Goal: Task Accomplishment & Management: Manage account settings

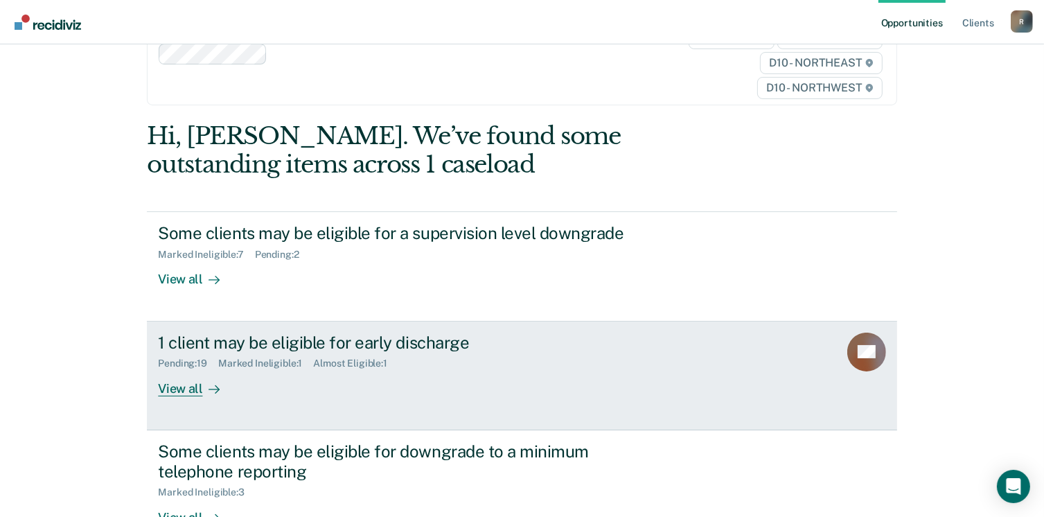
scroll to position [50, 0]
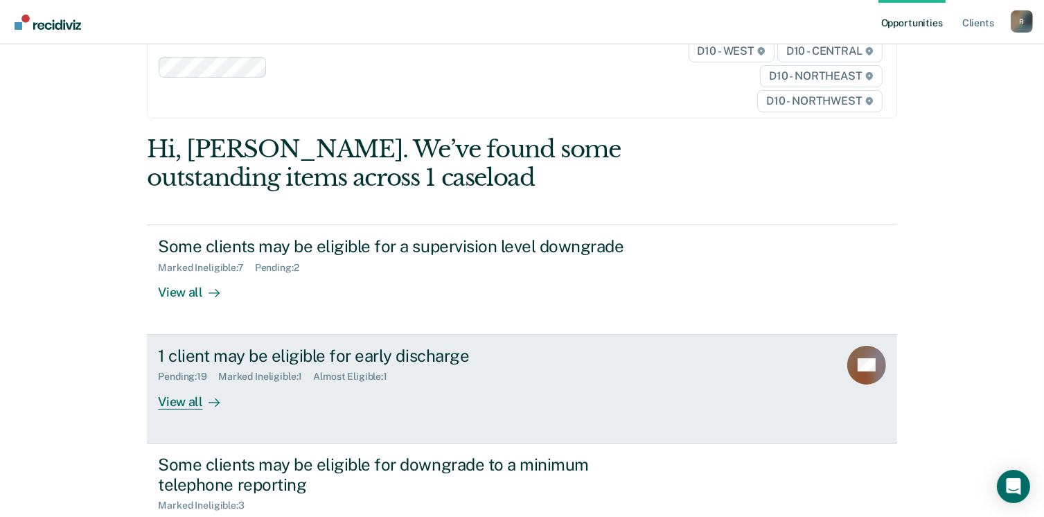
click at [177, 405] on div "View all" at bounding box center [197, 395] width 78 height 27
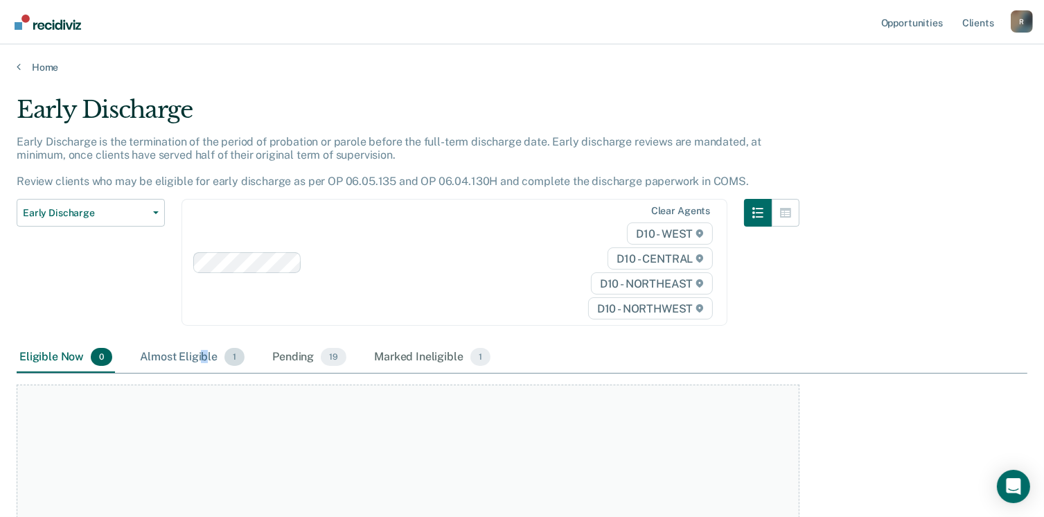
click at [205, 356] on div "Almost Eligible 1" at bounding box center [192, 357] width 110 height 30
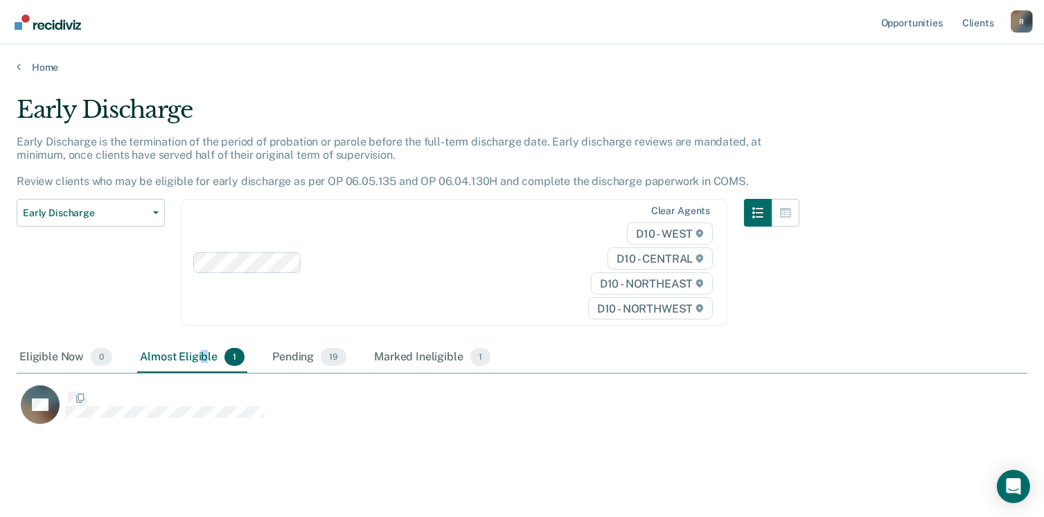
scroll to position [328, 1000]
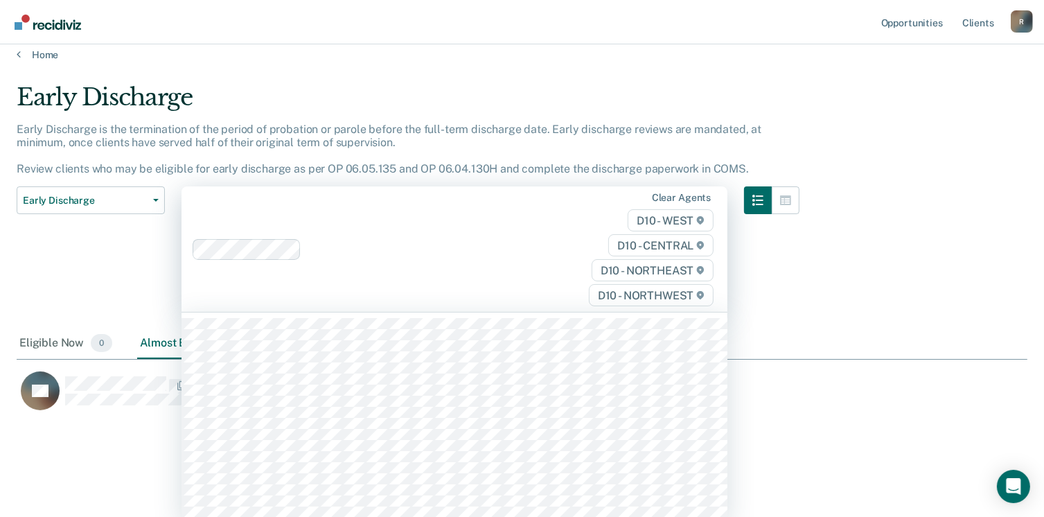
click at [375, 236] on html "Looks like you’re using Internet Explorer 11. For faster loading and a better e…" at bounding box center [522, 246] width 1044 height 517
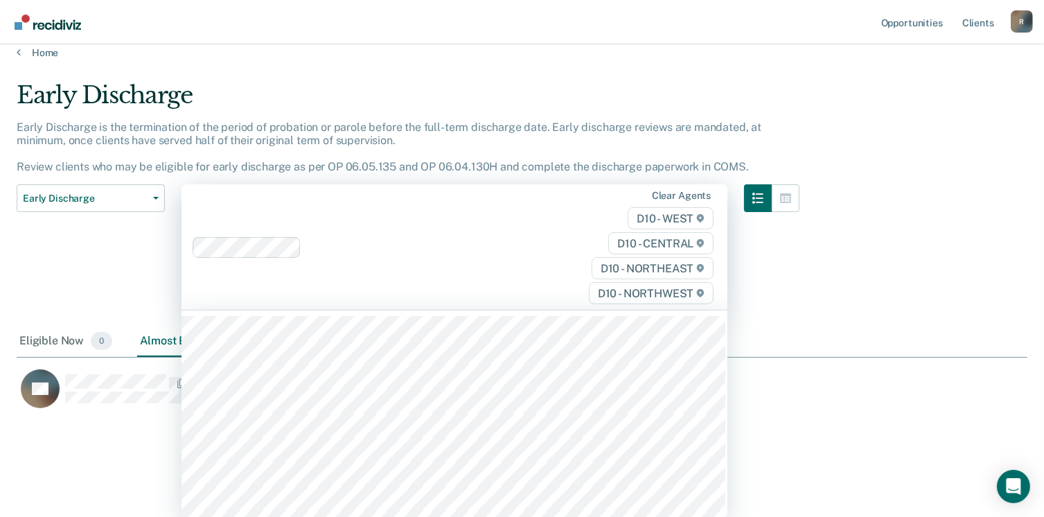
scroll to position [11, 11]
drag, startPoint x: 706, startPoint y: 58, endPoint x: 718, endPoint y: 55, distance: 12.3
click at [708, 58] on main "Early Discharge Early Discharge is the termination of the period of probation o…" at bounding box center [522, 287] width 1044 height 461
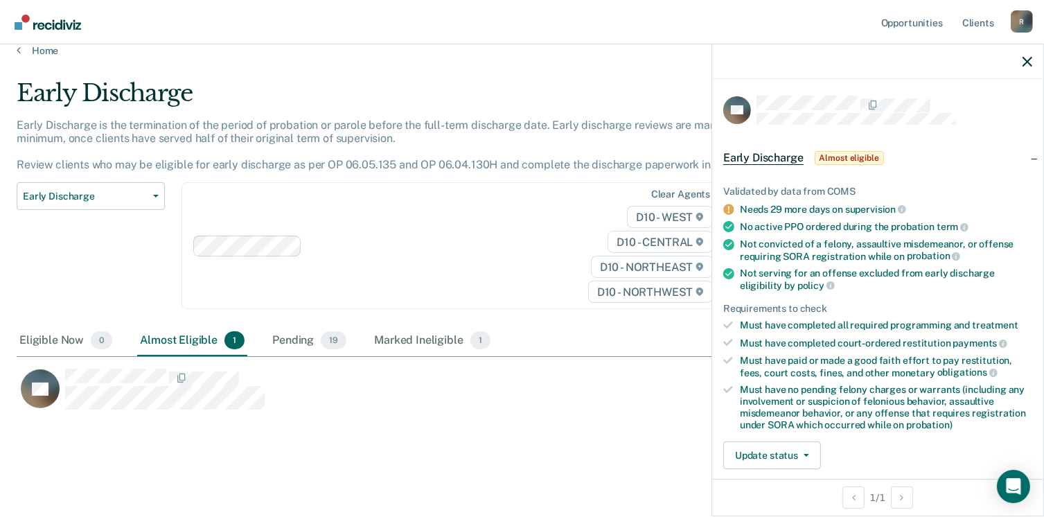
scroll to position [69, 0]
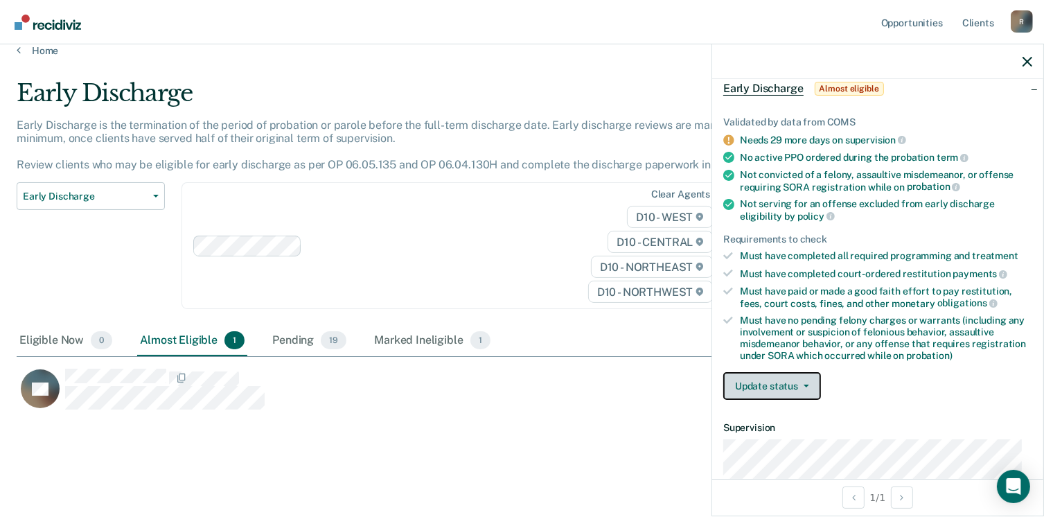
click at [799, 385] on span "button" at bounding box center [803, 386] width 11 height 3
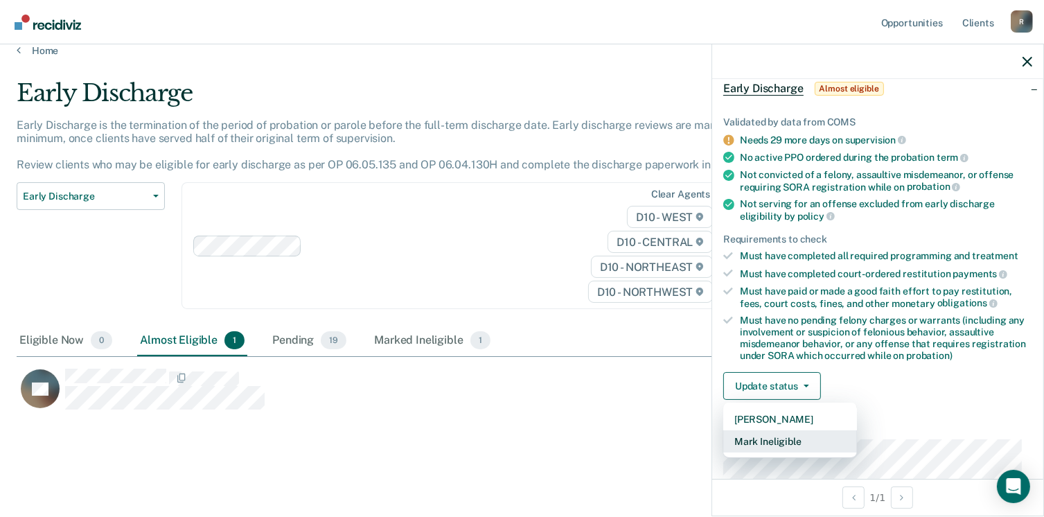
click at [781, 439] on button "Mark Ineligible" at bounding box center [790, 441] width 134 height 22
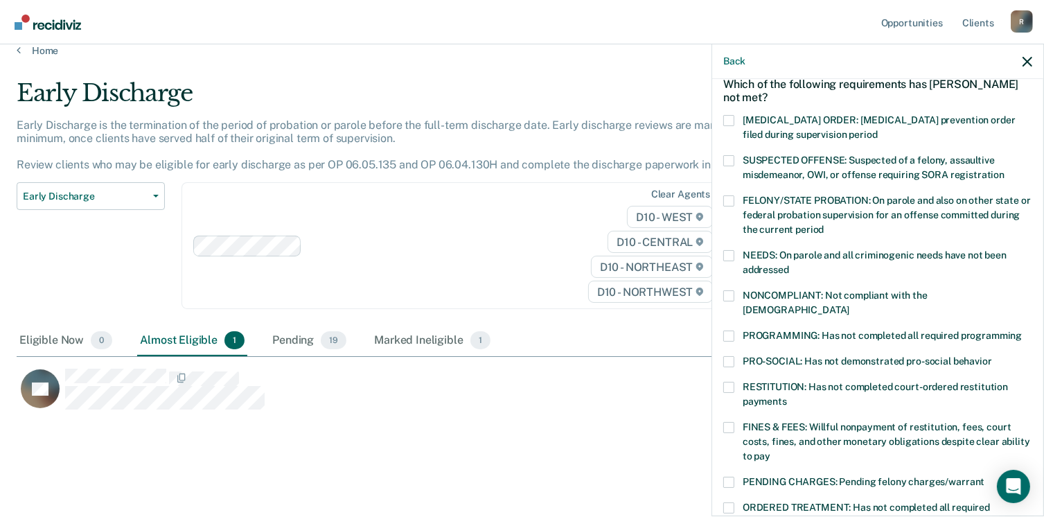
click at [732, 330] on span at bounding box center [728, 335] width 11 height 11
click at [1022, 330] on input "PROGRAMMING: Has not completed all required programming" at bounding box center [1022, 330] width 0 height 0
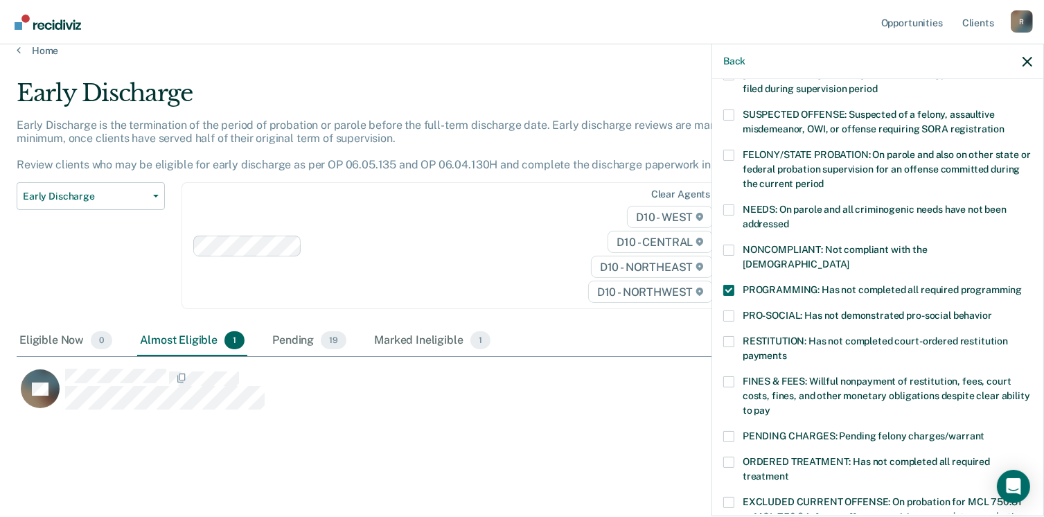
scroll to position [139, 0]
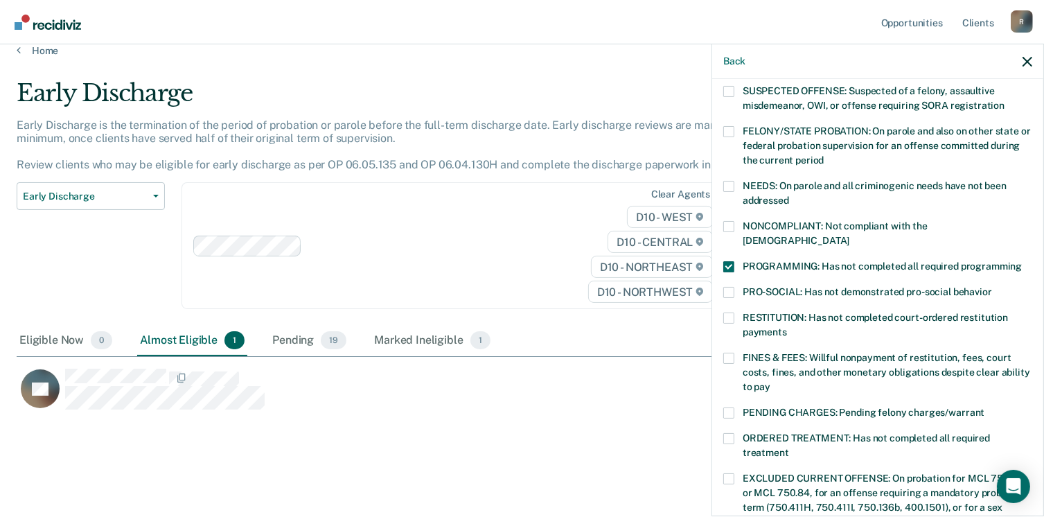
click at [732, 353] on span at bounding box center [728, 358] width 11 height 11
click at [770, 382] on input "FINES & FEES: Willful nonpayment of restitution, fees, court costs, fines, and …" at bounding box center [770, 382] width 0 height 0
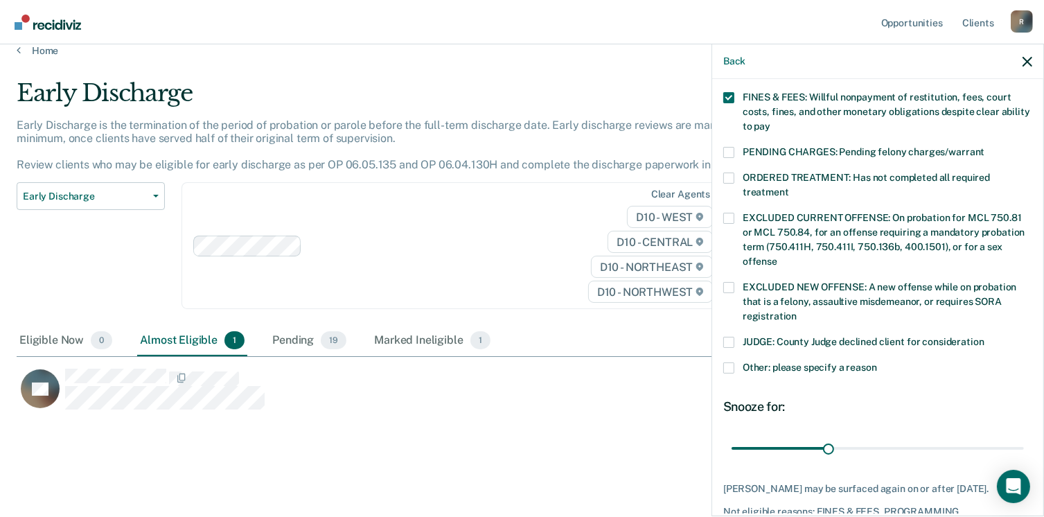
scroll to position [416, 0]
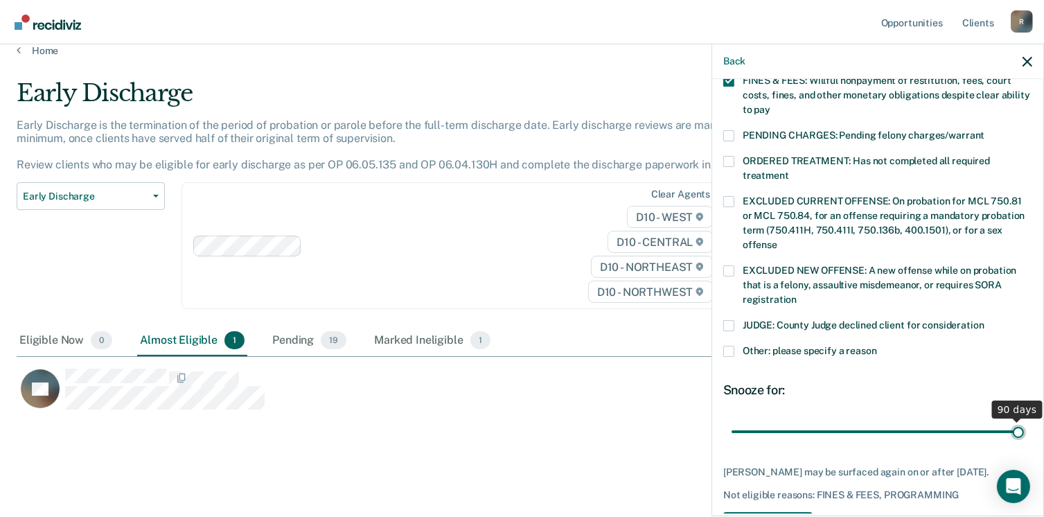
drag, startPoint x: 826, startPoint y: 415, endPoint x: 1014, endPoint y: 415, distance: 187.8
type input "90"
click at [1014, 420] on input "range" at bounding box center [878, 432] width 292 height 24
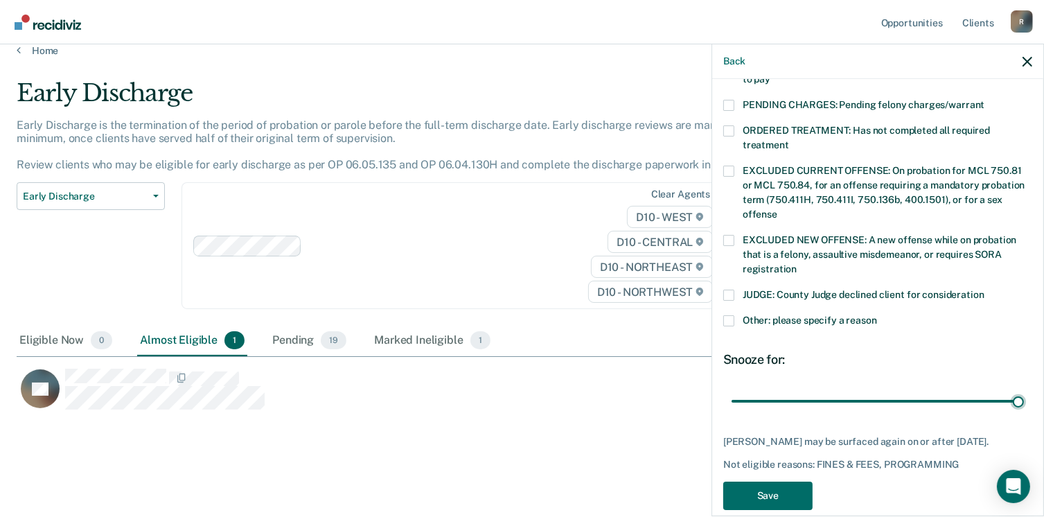
scroll to position [463, 0]
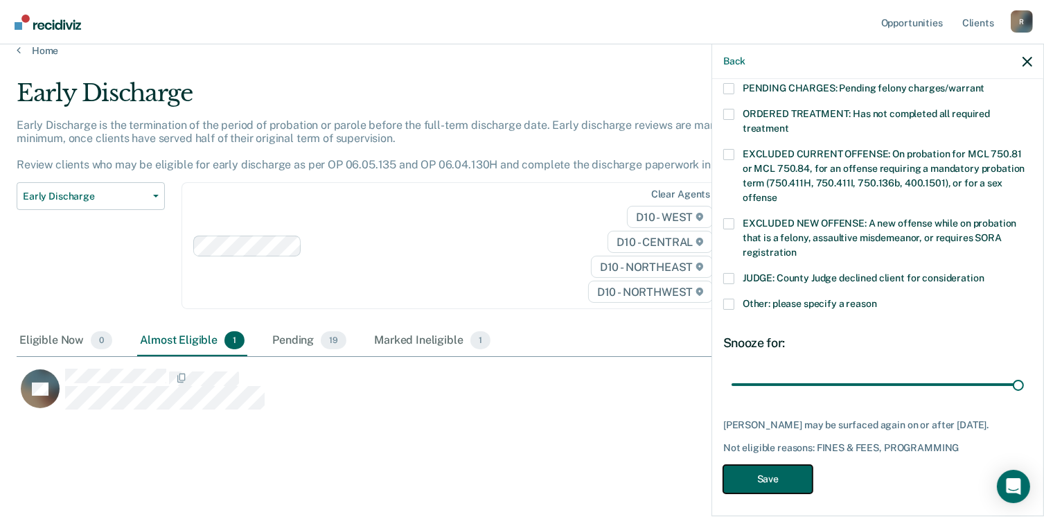
click at [766, 475] on button "Save" at bounding box center [767, 479] width 89 height 28
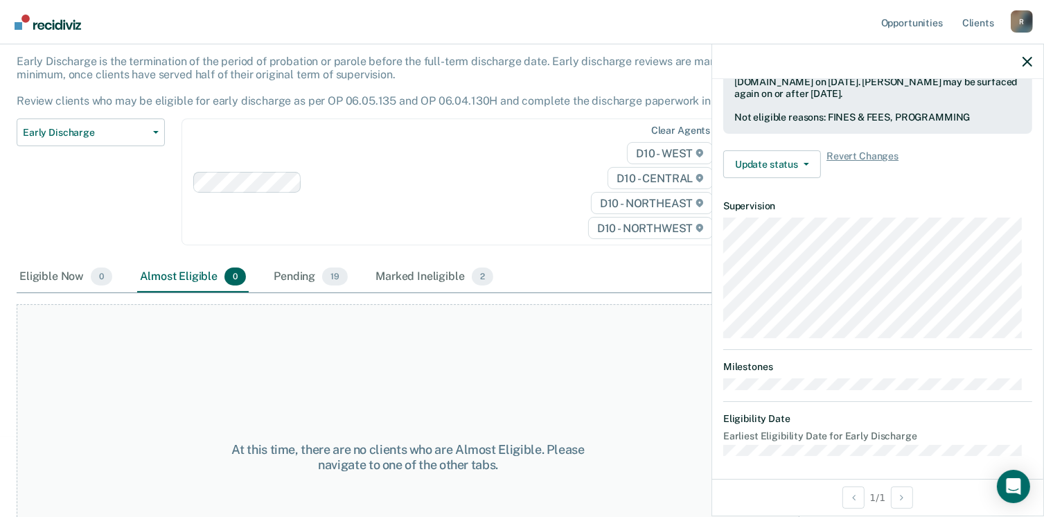
scroll to position [155, 0]
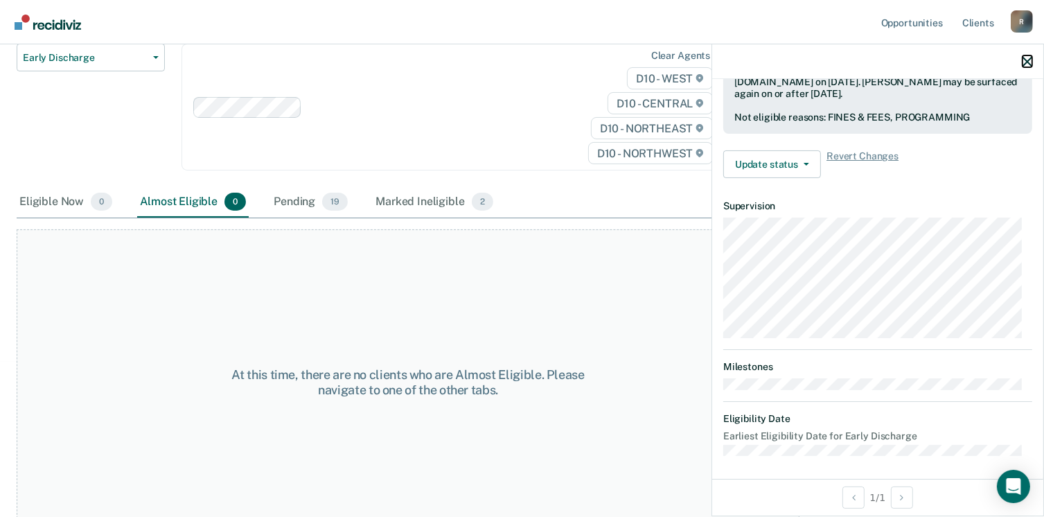
click at [1030, 62] on icon "button" at bounding box center [1028, 62] width 10 height 10
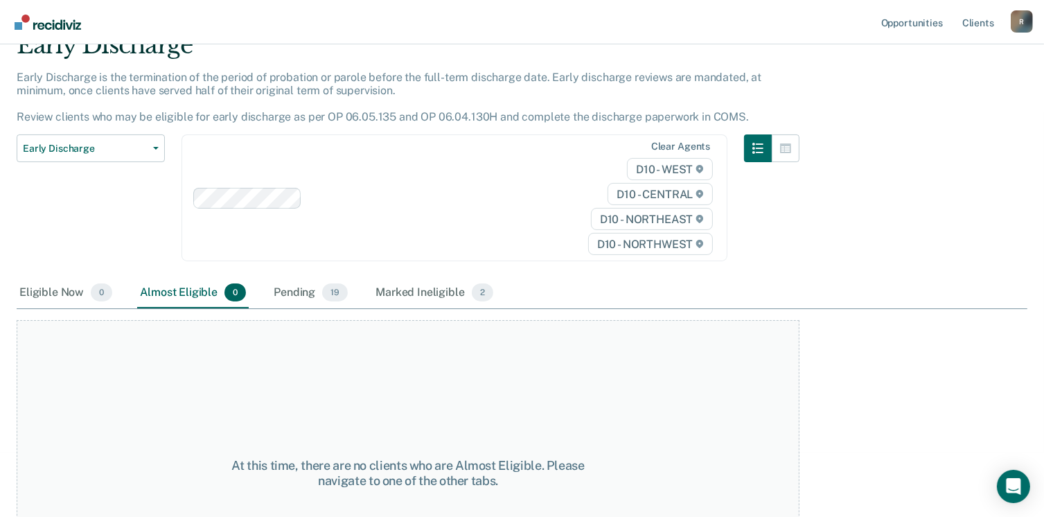
scroll to position [0, 0]
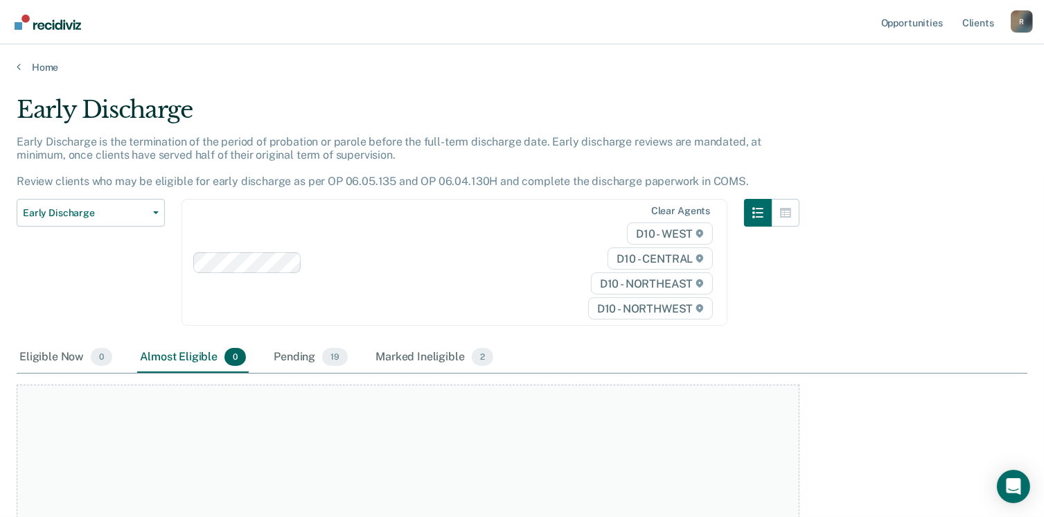
click at [15, 63] on div "Home" at bounding box center [522, 58] width 1044 height 29
click at [49, 66] on link "Home" at bounding box center [522, 67] width 1011 height 12
